Goal: Task Accomplishment & Management: Manage account settings

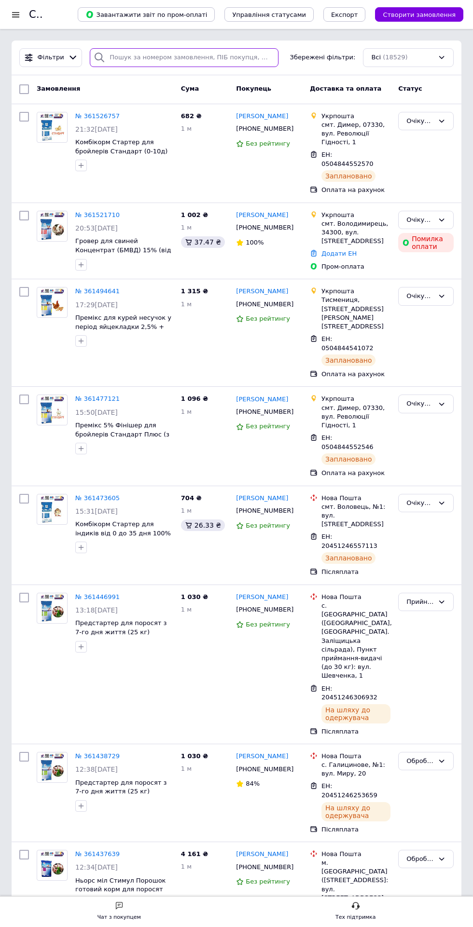
click at [150, 55] on input "search" at bounding box center [184, 57] width 189 height 19
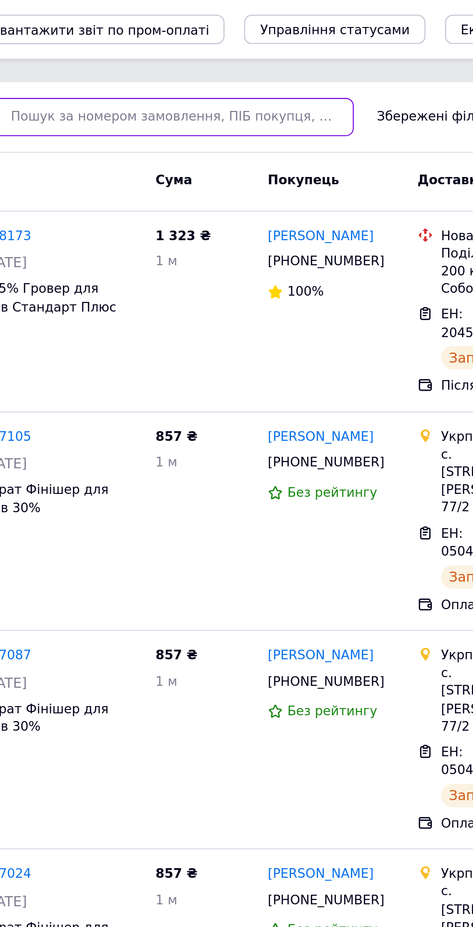
click at [224, 58] on input "search" at bounding box center [184, 57] width 189 height 19
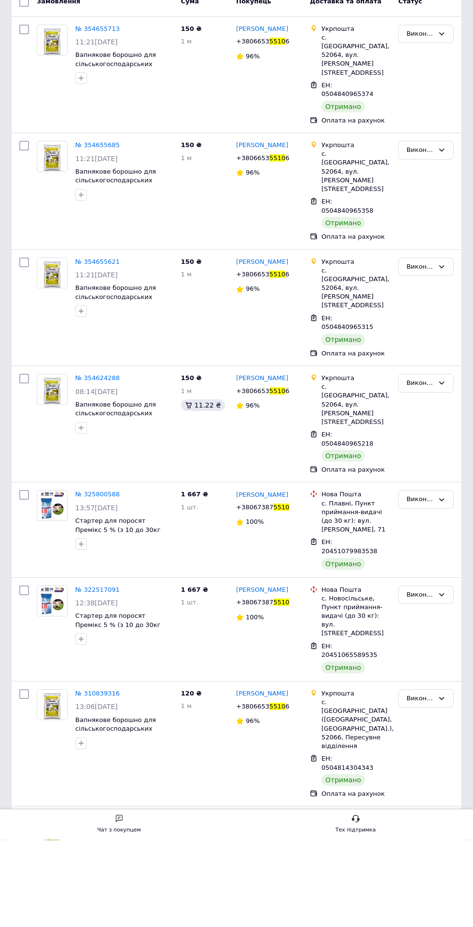
type input "5510"
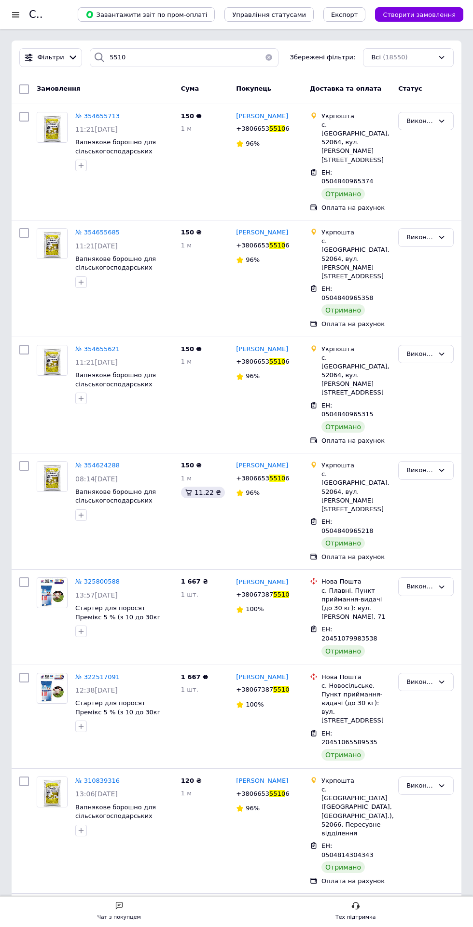
click at [115, 916] on div "Чат з покупцем" at bounding box center [118, 918] width 43 height 10
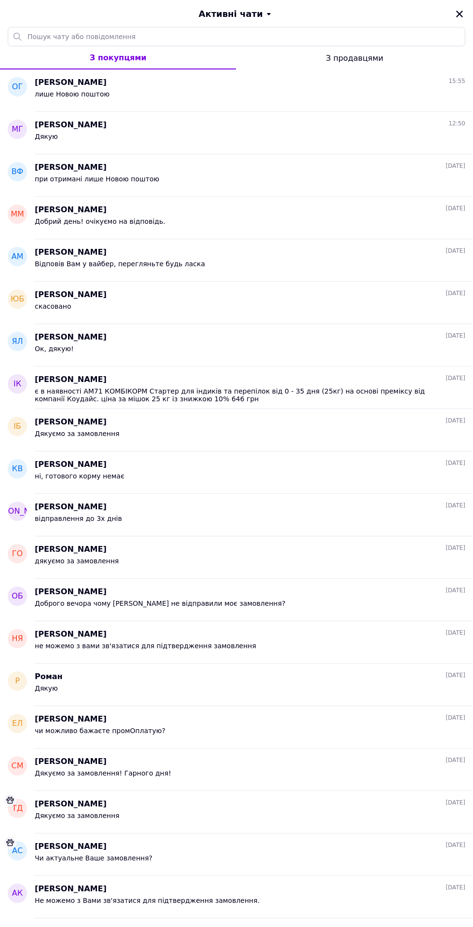
click at [156, 93] on div "лише Новою поштою" at bounding box center [250, 95] width 430 height 15
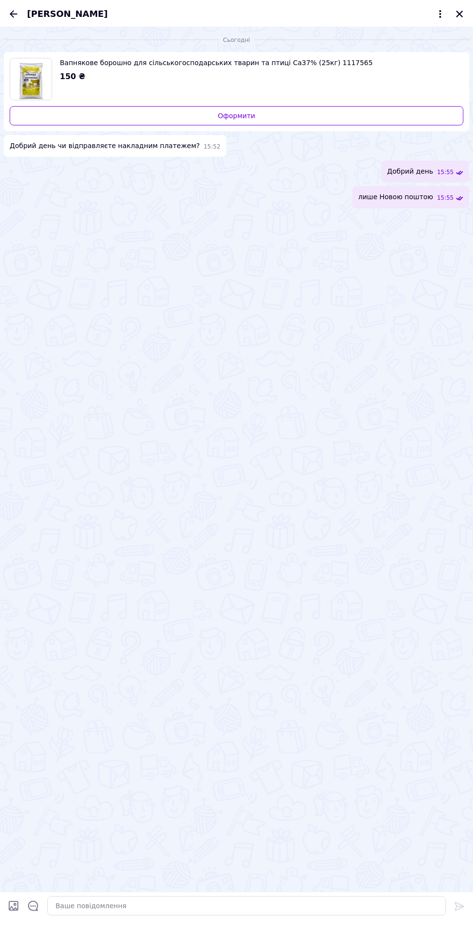
click at [8, 16] on icon "Назад" at bounding box center [14, 14] width 12 height 12
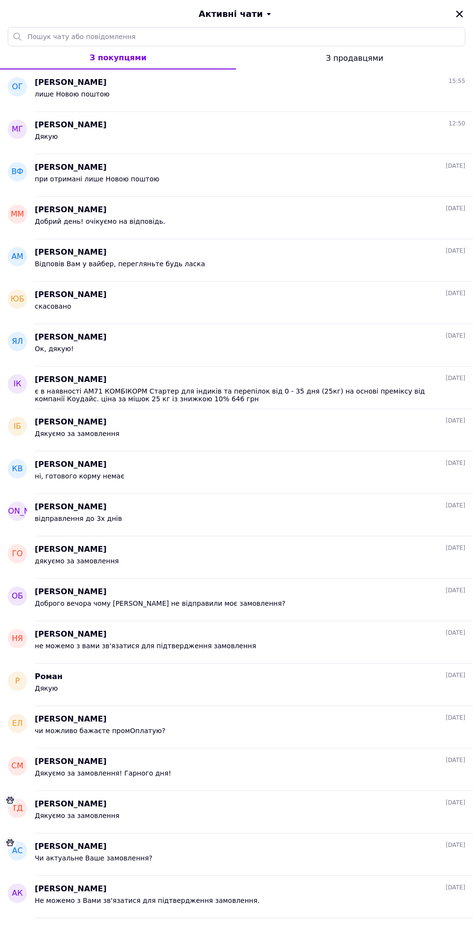
click at [113, 122] on div "Михайло Гудзул 12:50" at bounding box center [250, 125] width 430 height 11
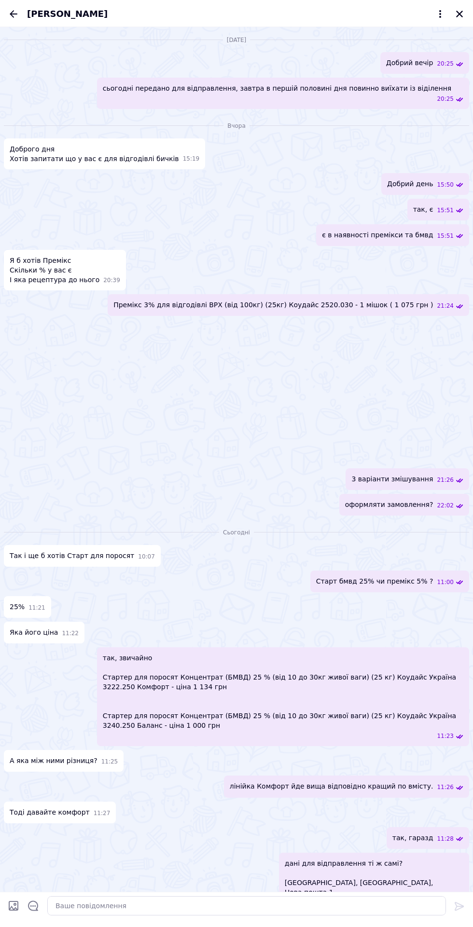
scroll to position [475, 0]
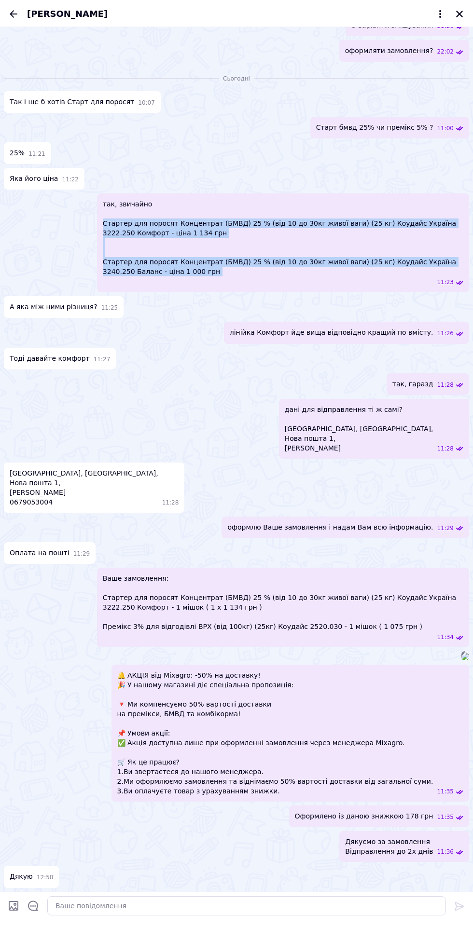
copy span "Стартер для поросят Концентрат (БМВД) 25 % (від 10 до 30кг живої ваги) (25 кг) …"
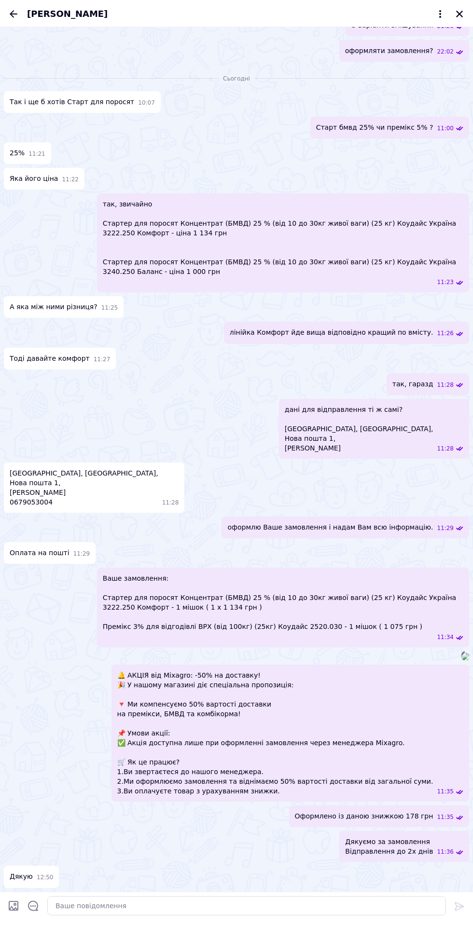
click at [8, 8] on icon "Назад" at bounding box center [14, 14] width 12 height 12
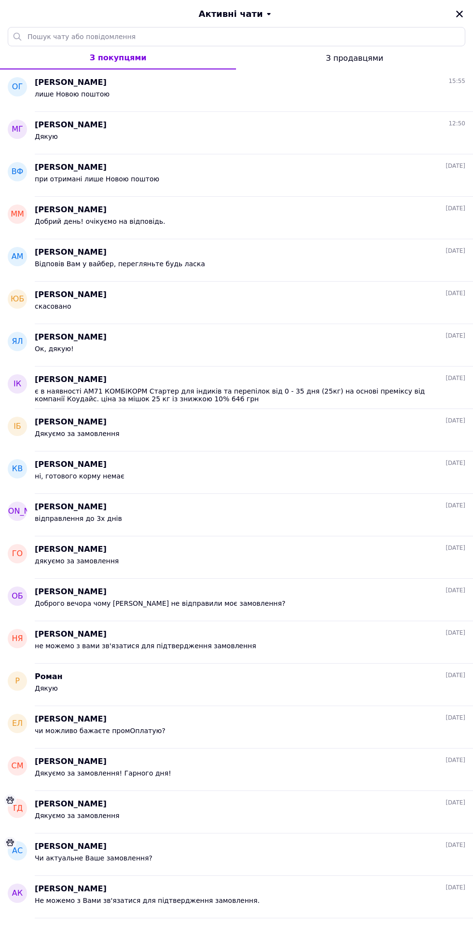
click at [459, 14] on icon "Закрити" at bounding box center [459, 14] width 7 height 7
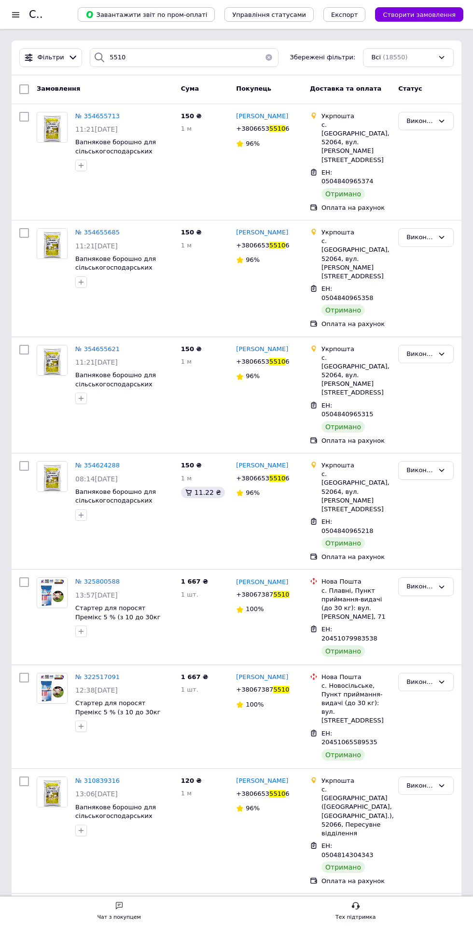
click at [268, 57] on button "button" at bounding box center [268, 57] width 19 height 19
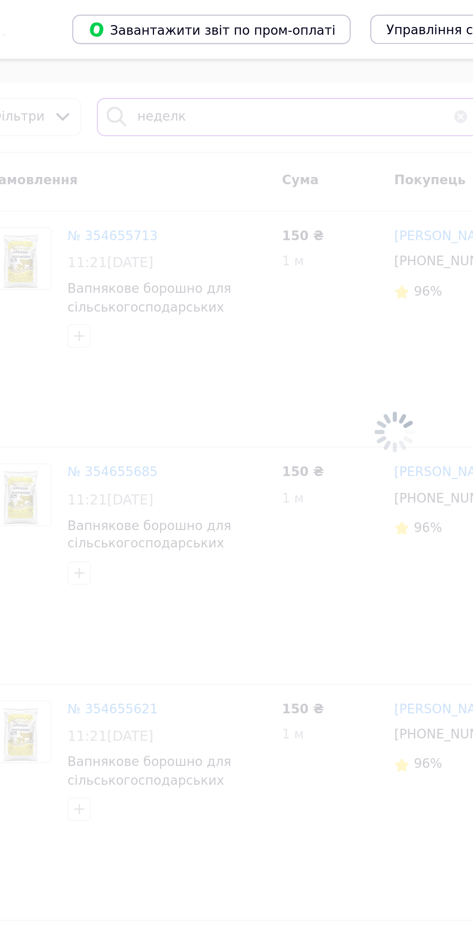
type input "неделку"
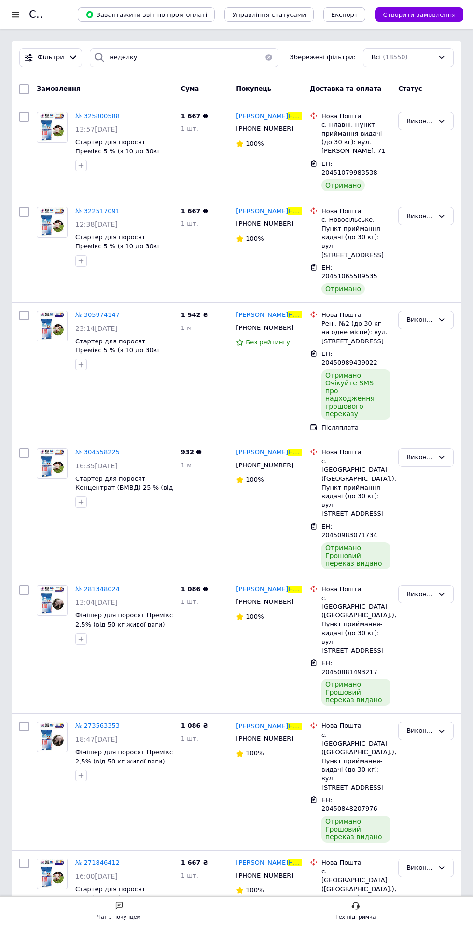
click at [262, 57] on button "button" at bounding box center [268, 57] width 19 height 19
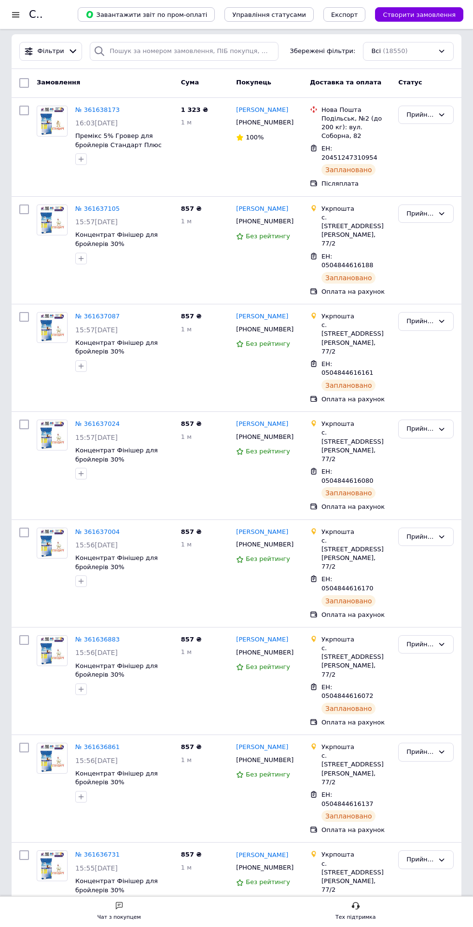
scroll to position [7, 0]
click at [120, 900] on div "Чат з покупцем Тех підтримка" at bounding box center [236, 911] width 473 height 31
click at [110, 917] on div "Чат з покупцем" at bounding box center [118, 918] width 43 height 10
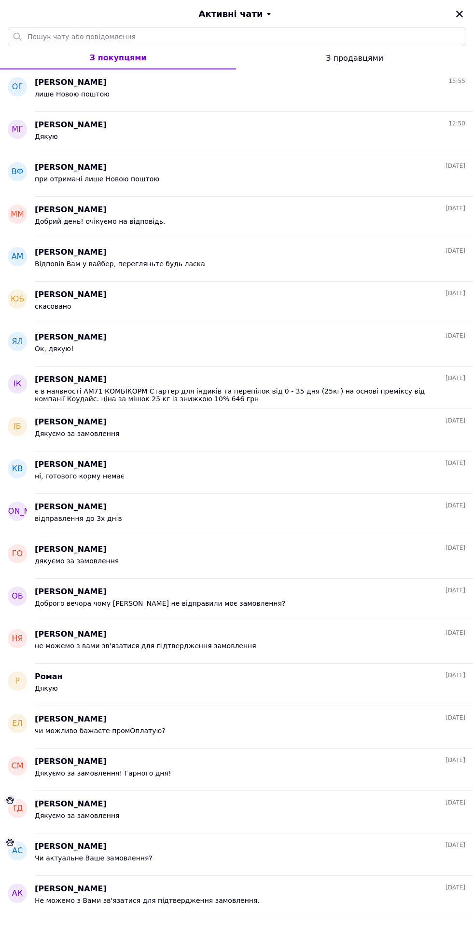
click at [194, 228] on div "Добрий день! очікуємо на відповідь." at bounding box center [250, 223] width 430 height 15
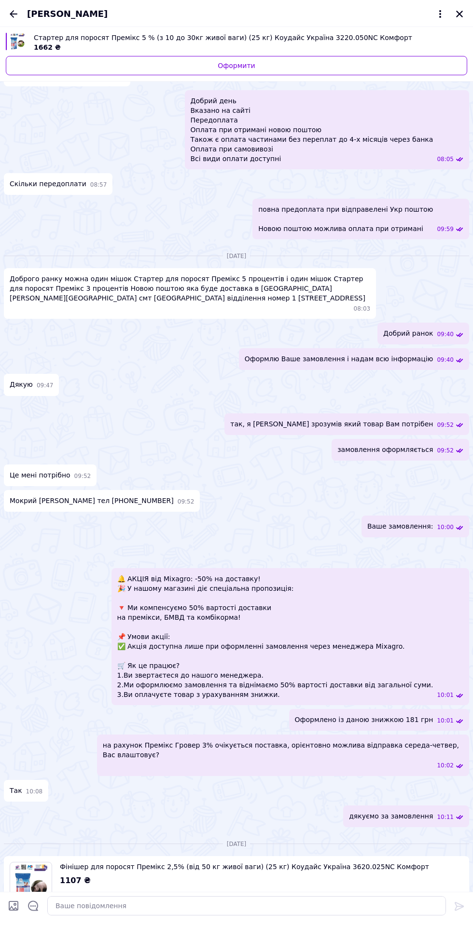
scroll to position [1177, 0]
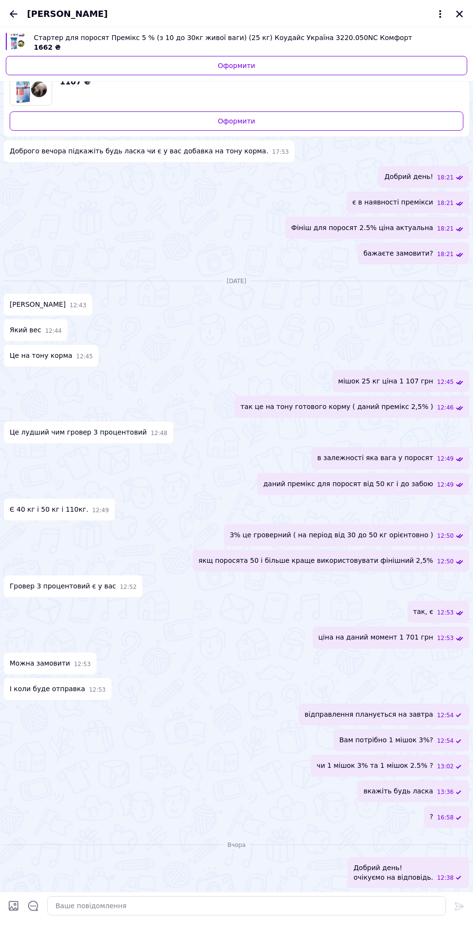
click at [212, 884] on div "Добрий день! очікуємо на відповідь. 12:38" at bounding box center [236, 872] width 465 height 31
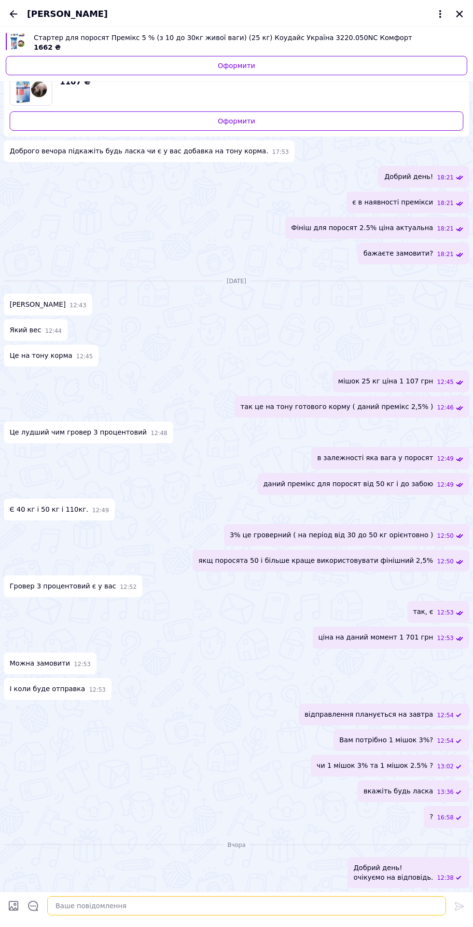
click at [128, 906] on textarea at bounding box center [246, 905] width 398 height 19
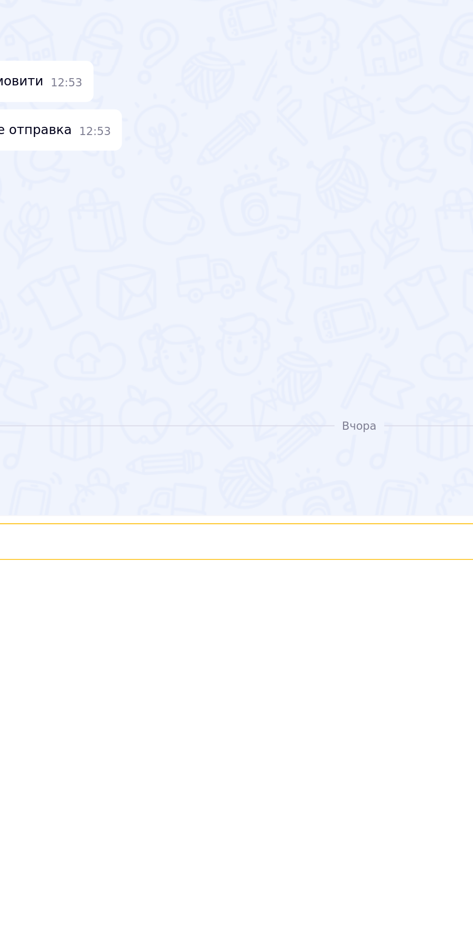
scroll to position [4, 0]
type textarea "Добрий день"
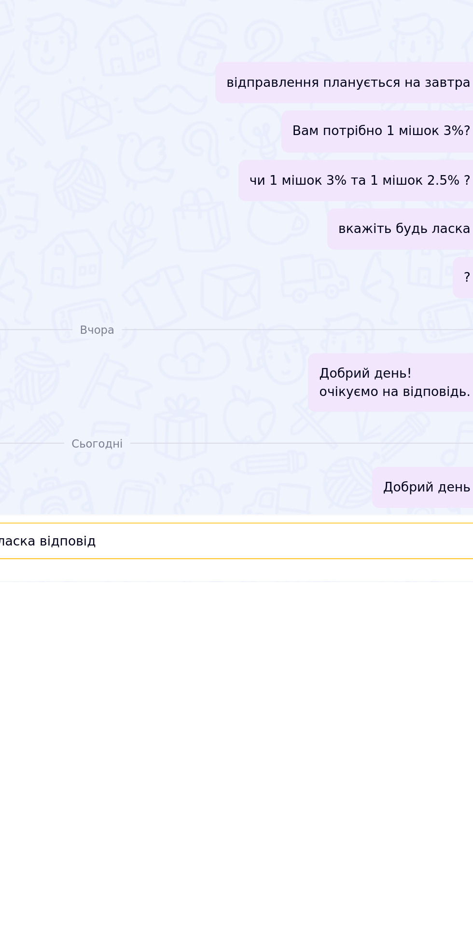
type textarea "чи актуальне замовлення, надайте будь ласка відповідь"
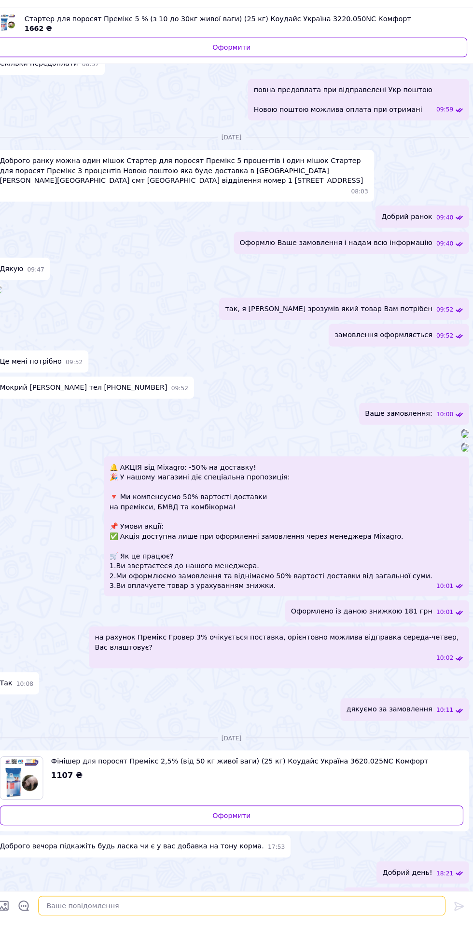
scroll to position [145, 0]
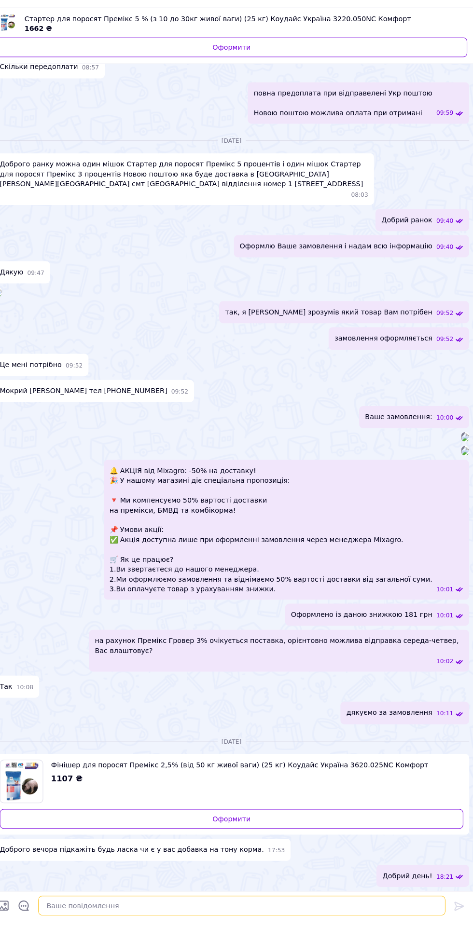
type input "неделку"
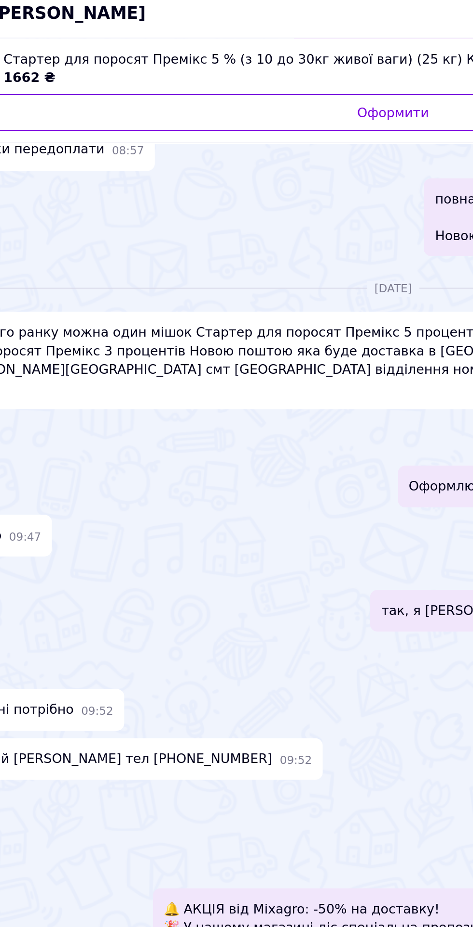
scroll to position [143, 0]
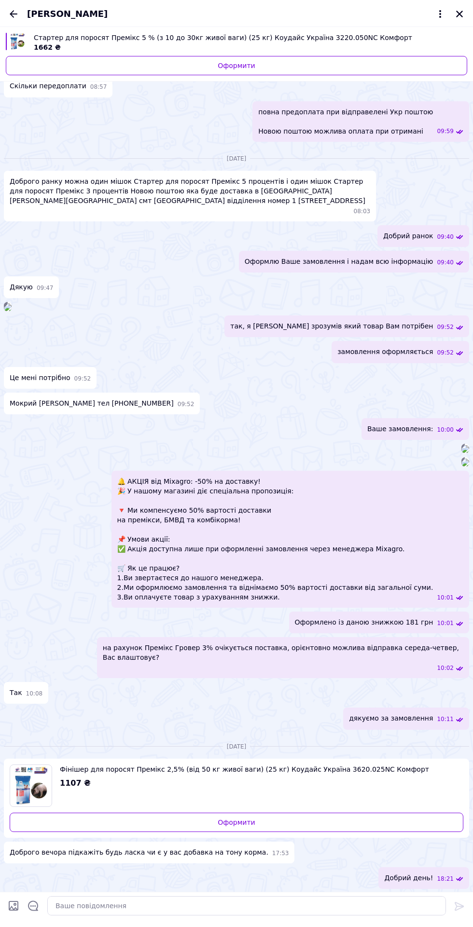
click at [459, 12] on icon "Закрити" at bounding box center [459, 14] width 9 height 9
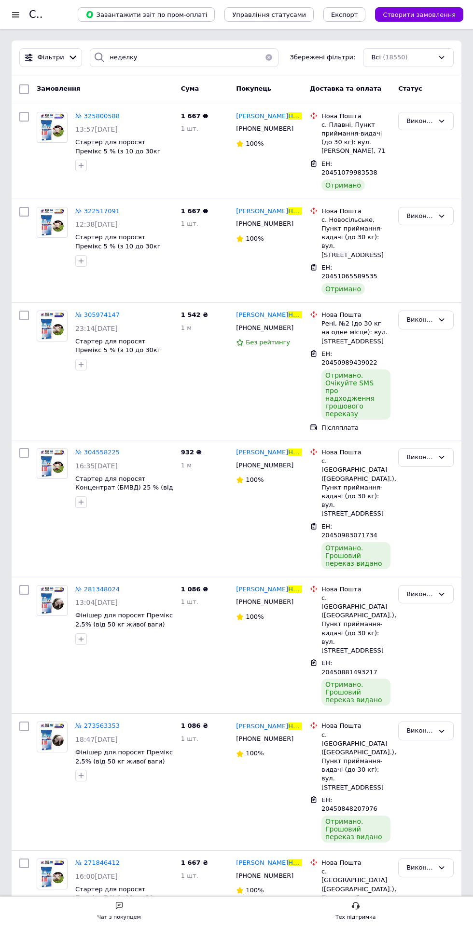
click at [270, 55] on button "button" at bounding box center [268, 57] width 19 height 19
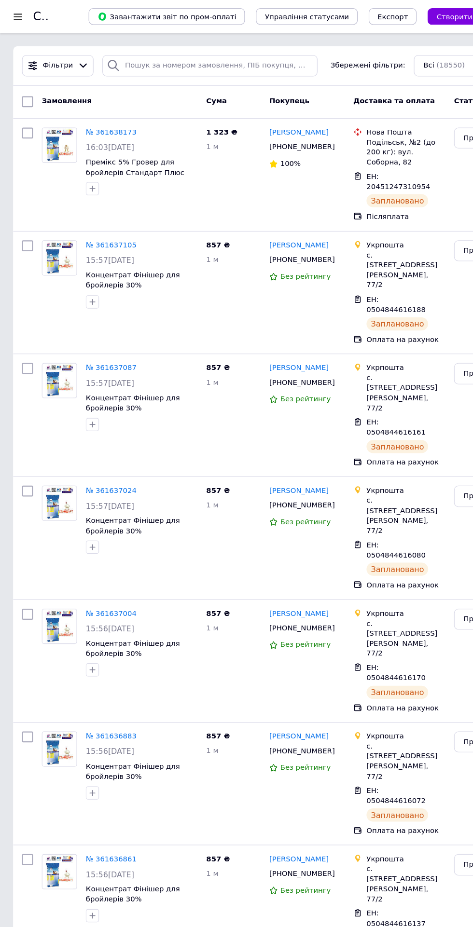
click at [15, 14] on div at bounding box center [16, 14] width 12 height 9
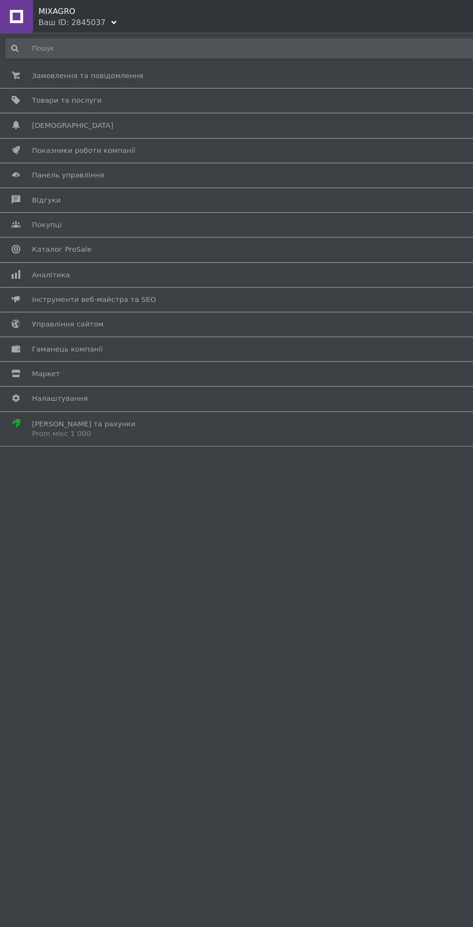
click at [100, 112] on span "Сповіщення" at bounding box center [234, 110] width 413 height 9
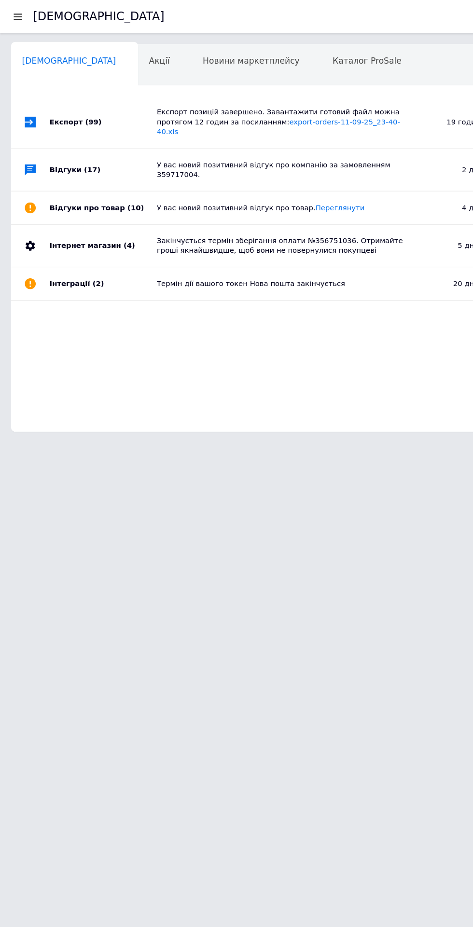
scroll to position [0, 5]
